Goal: Transaction & Acquisition: Subscribe to service/newsletter

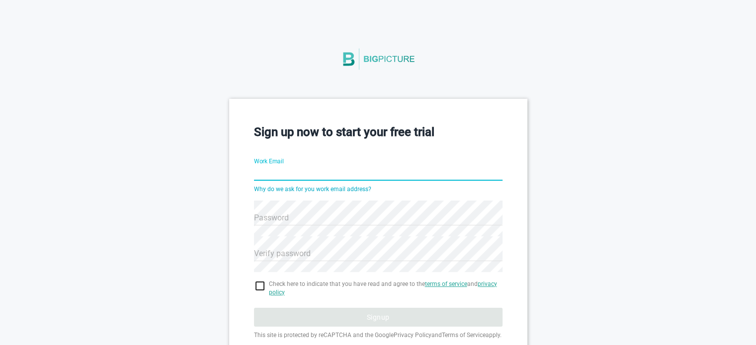
type input "[PERSON_NAME][EMAIL_ADDRESS][DOMAIN_NAME]"
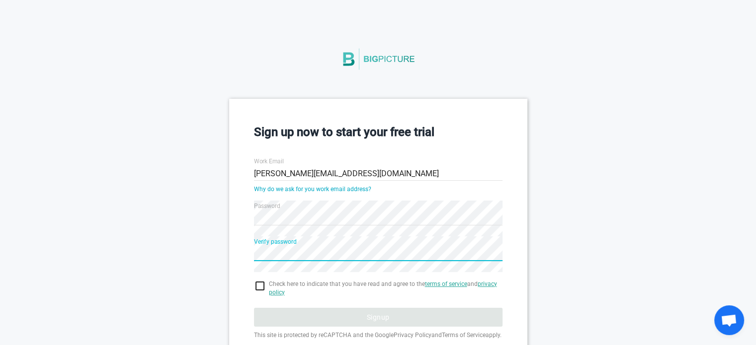
click at [261, 287] on input "checkbox" at bounding box center [378, 286] width 249 height 12
checkbox input "true"
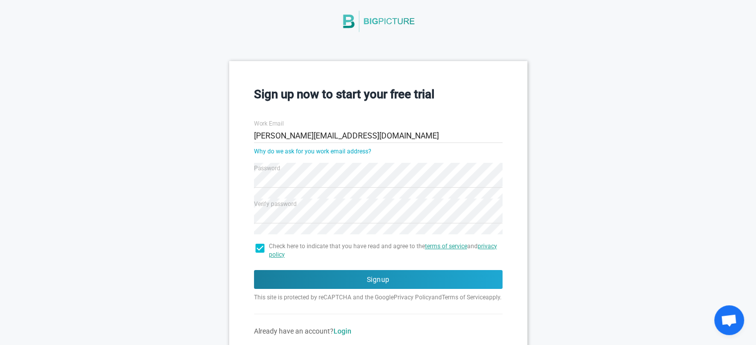
scroll to position [89, 0]
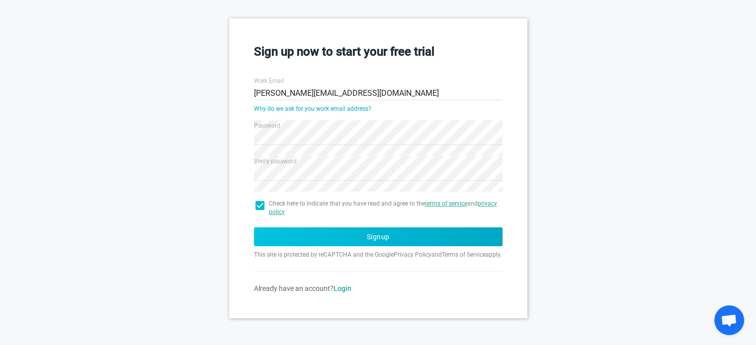
click at [378, 228] on button "Signup" at bounding box center [378, 237] width 249 height 19
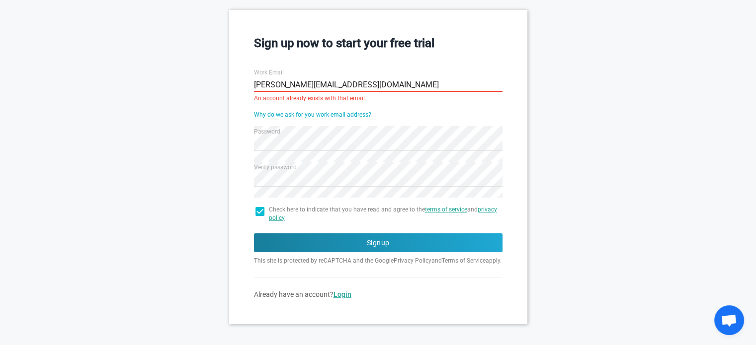
click at [351, 299] on link "Login" at bounding box center [343, 295] width 18 height 8
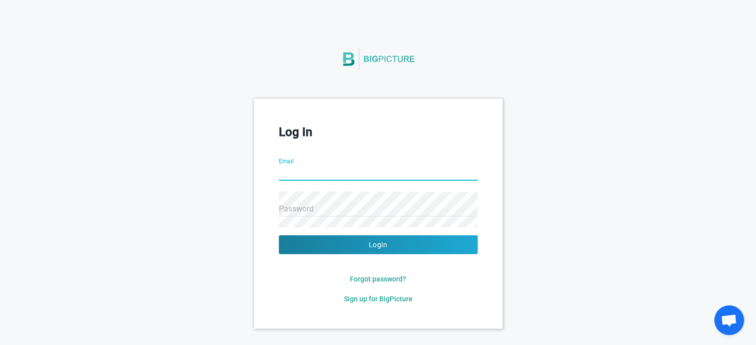
click at [301, 165] on input "Email" at bounding box center [378, 174] width 199 height 36
type input "[PERSON_NAME][EMAIL_ADDRESS][DOMAIN_NAME]"
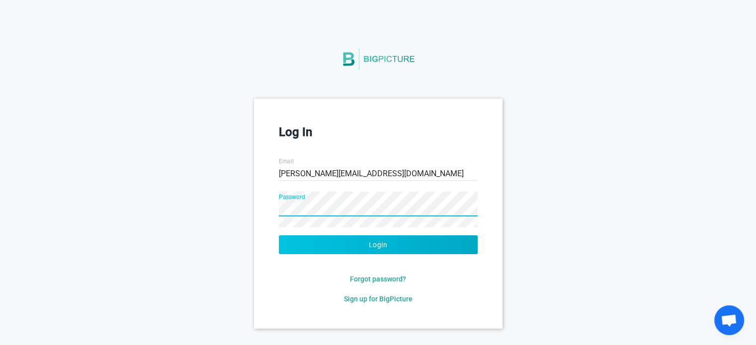
click at [326, 243] on button "Login" at bounding box center [378, 245] width 199 height 19
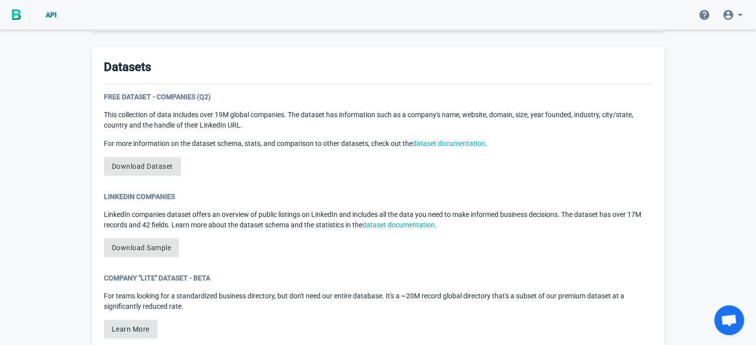
scroll to position [547, 0]
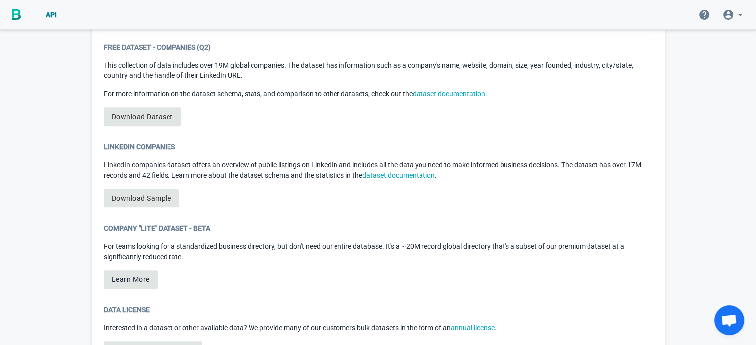
click at [156, 165] on p "LinkedIn companies dataset offers an overview of public listings on LinkedIn an…" at bounding box center [378, 170] width 549 height 21
drag, startPoint x: 156, startPoint y: 165, endPoint x: 255, endPoint y: 169, distance: 99.0
click at [255, 169] on p "LinkedIn companies dataset offers an overview of public listings on LinkedIn an…" at bounding box center [378, 170] width 549 height 21
click at [223, 178] on p "LinkedIn companies dataset offers an overview of public listings on LinkedIn an…" at bounding box center [378, 170] width 549 height 21
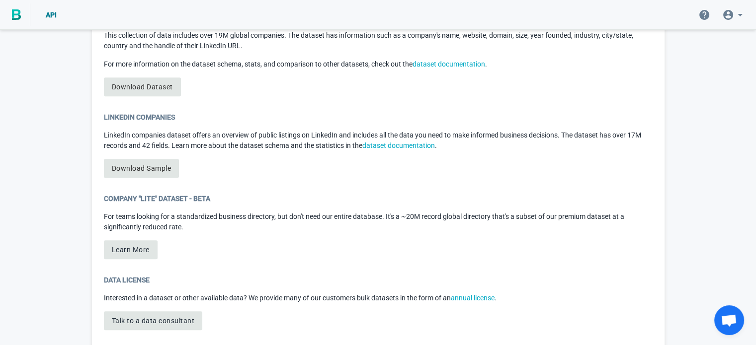
scroll to position [600, 0]
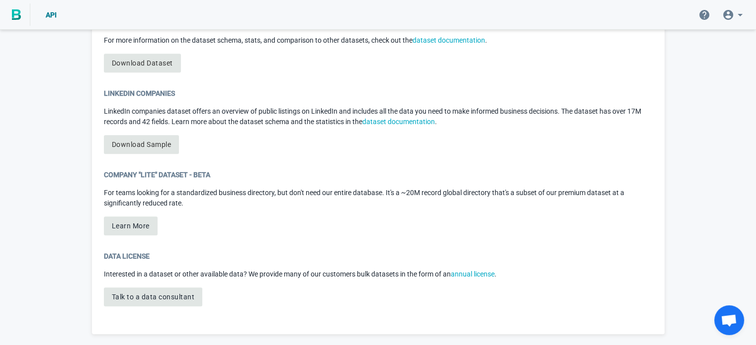
drag, startPoint x: 160, startPoint y: 141, endPoint x: 409, endPoint y: 254, distance: 273.9
click at [409, 254] on div "Data License" at bounding box center [378, 257] width 549 height 10
drag, startPoint x: 123, startPoint y: 62, endPoint x: 323, endPoint y: 155, distance: 219.9
click at [322, 150] on div "LinkedIn Companies LinkedIn companies dataset offers an overview of public list…" at bounding box center [378, 125] width 549 height 74
